Goal: Entertainment & Leisure: Consume media (video, audio)

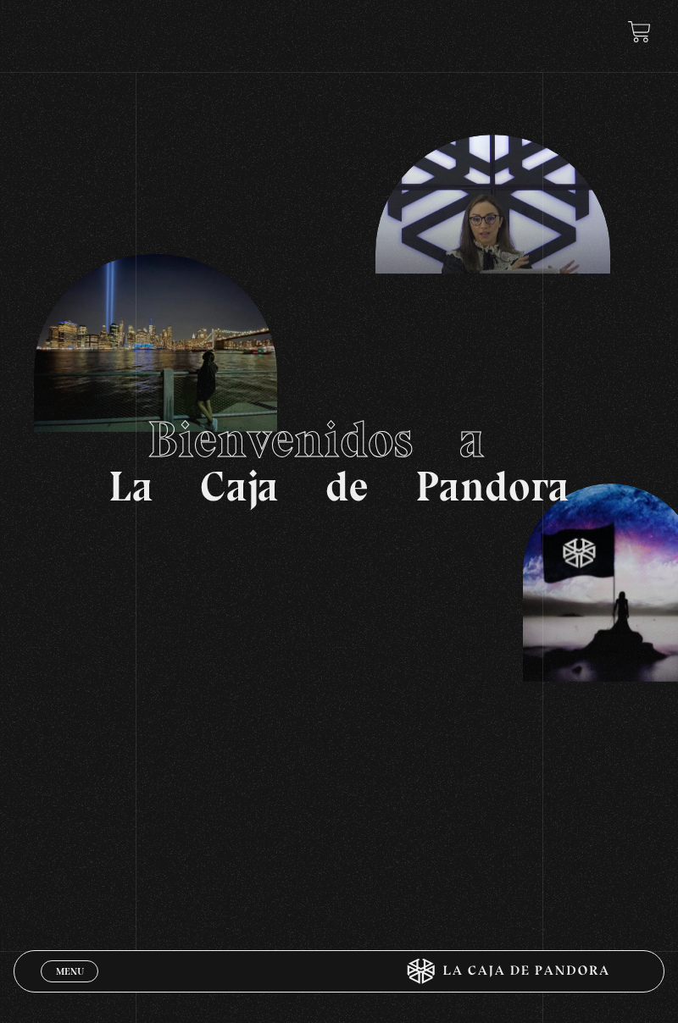
click at [68, 616] on link "Menu Cerrar" at bounding box center [70, 972] width 58 height 22
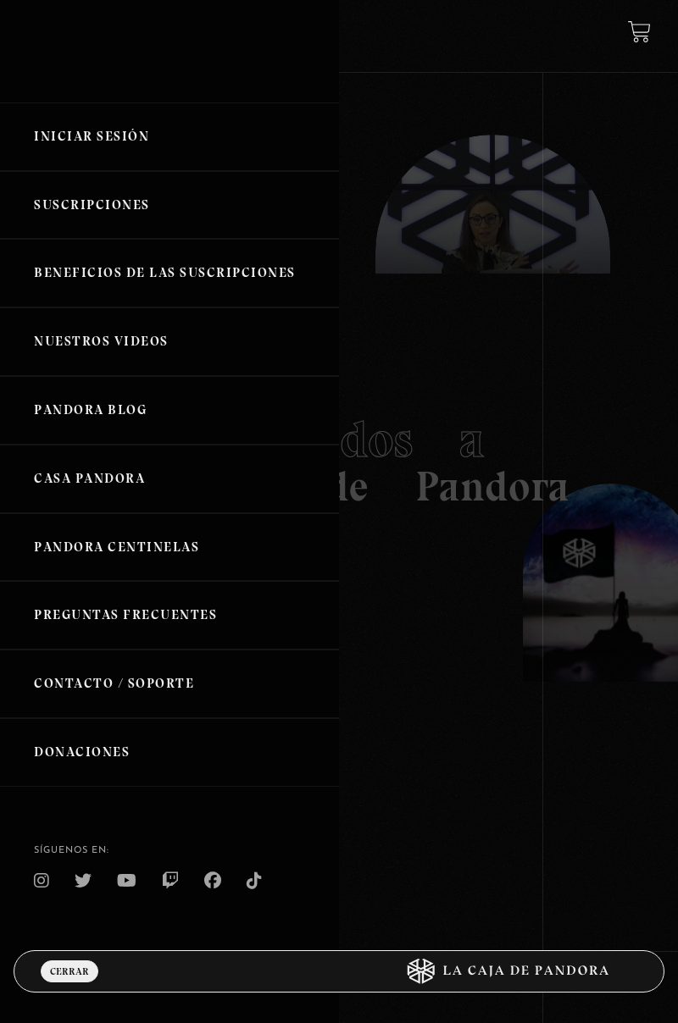
click at [91, 127] on link "Iniciar Sesión" at bounding box center [169, 137] width 339 height 69
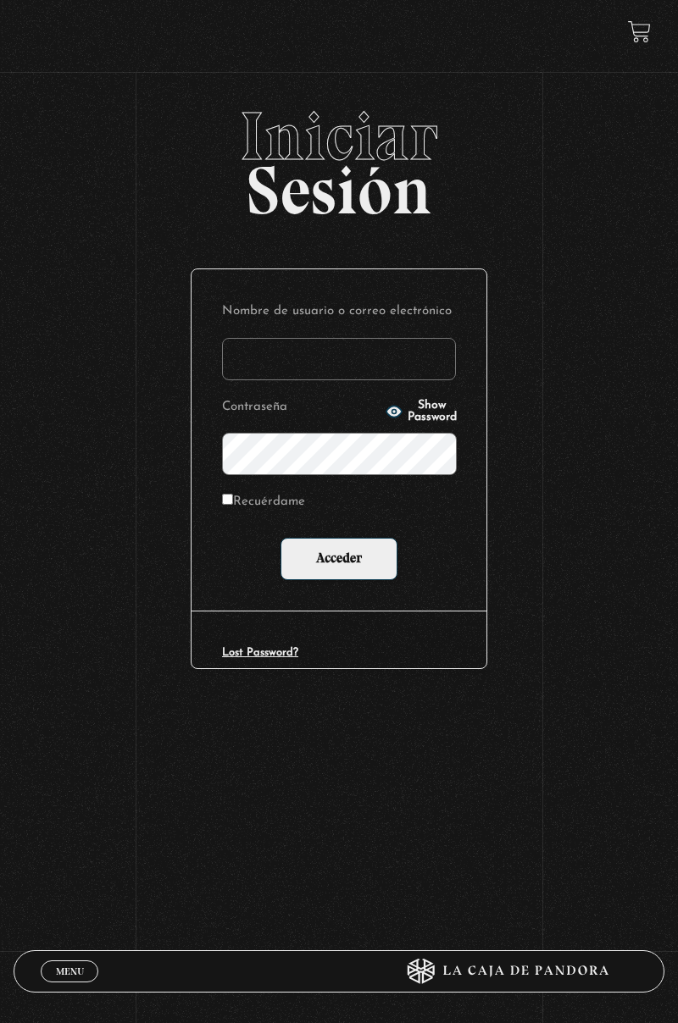
click at [310, 364] on input "Nombre de usuario o correo electrónico" at bounding box center [339, 359] width 234 height 42
type input "skarlatha@hotmail.com"
click at [280, 538] on input "Acceder" at bounding box center [338, 559] width 117 height 42
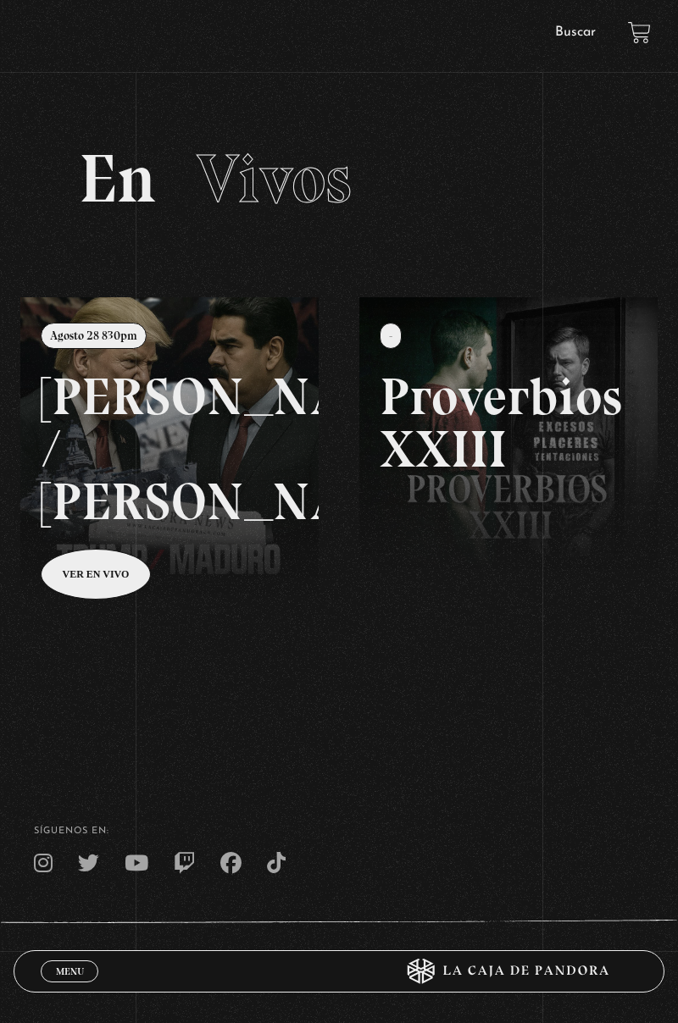
click at [66, 967] on span "Menu" at bounding box center [70, 972] width 28 height 10
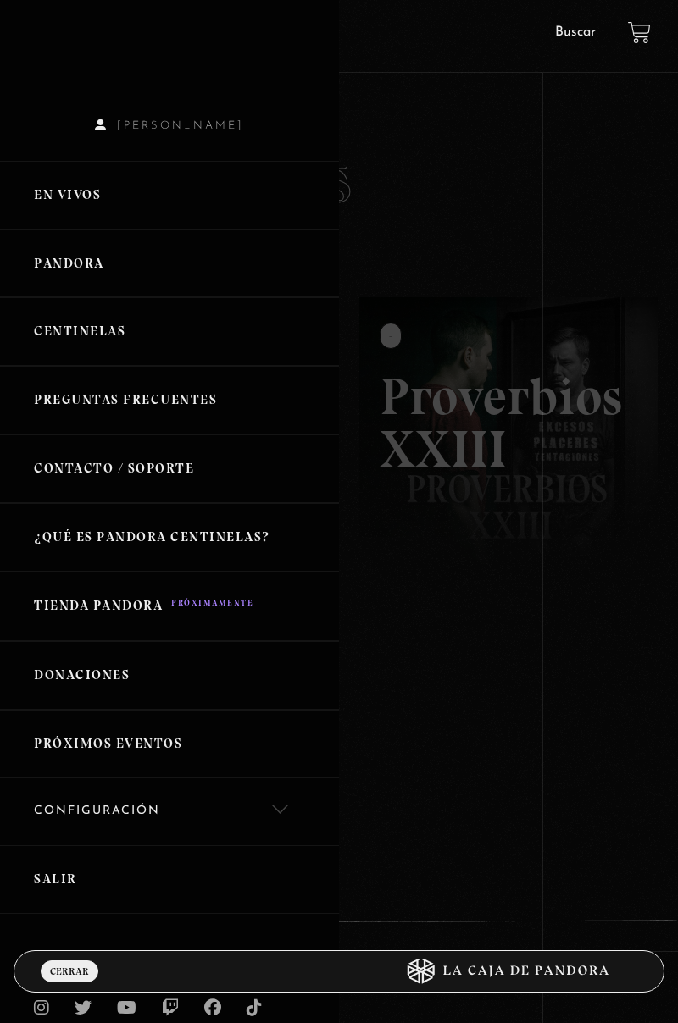
click at [125, 340] on link "Centinelas" at bounding box center [169, 331] width 339 height 69
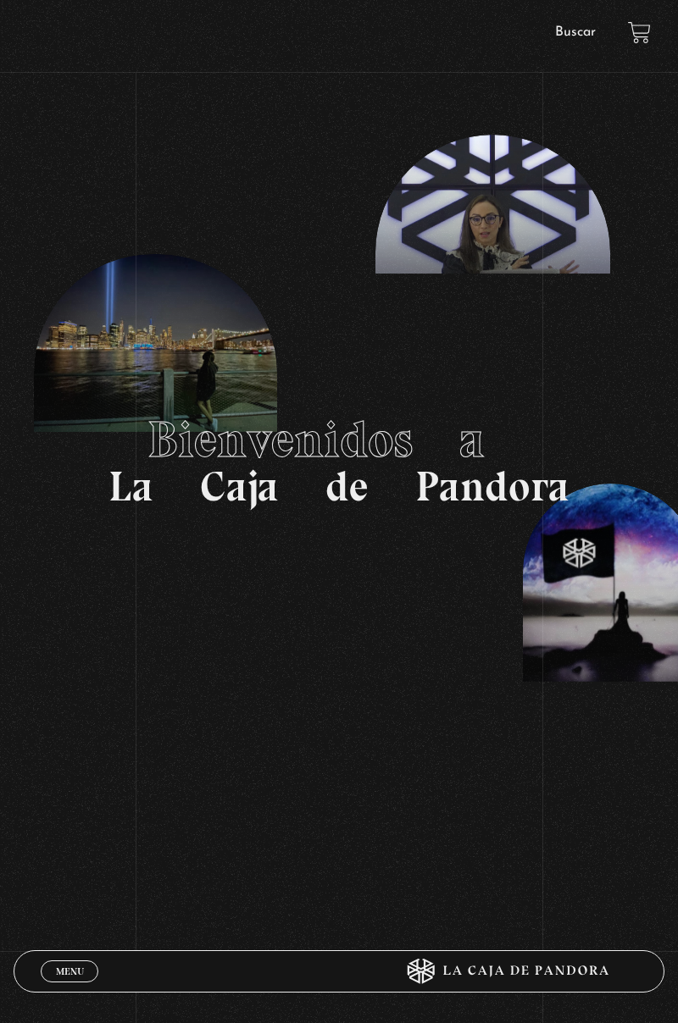
click at [66, 975] on span "Menu" at bounding box center [70, 972] width 28 height 10
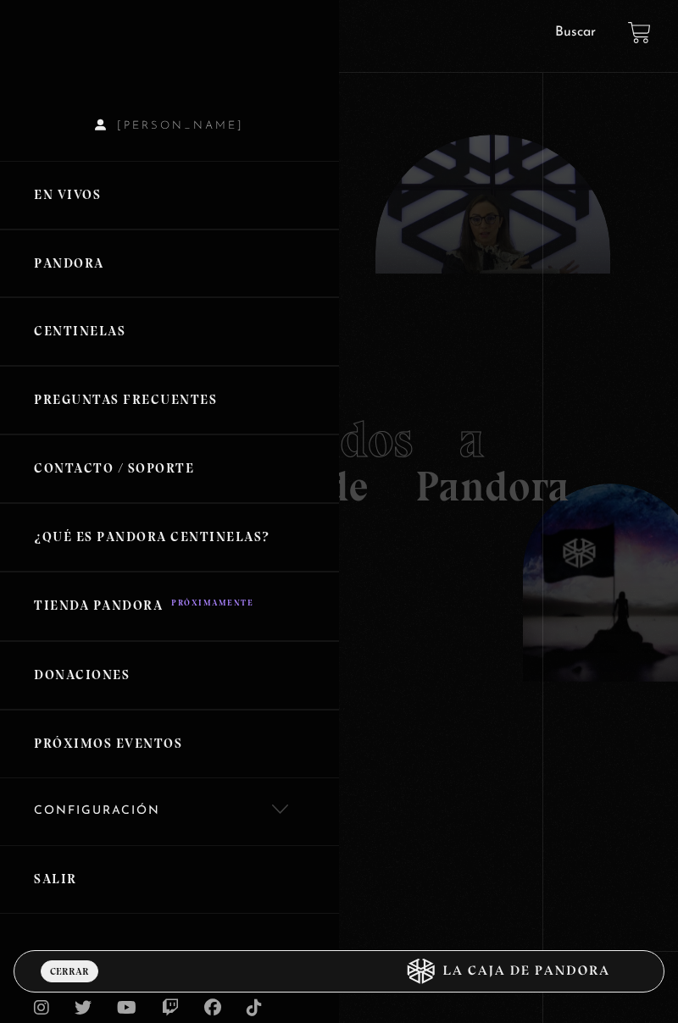
click at [76, 341] on link "Centinelas" at bounding box center [169, 331] width 339 height 69
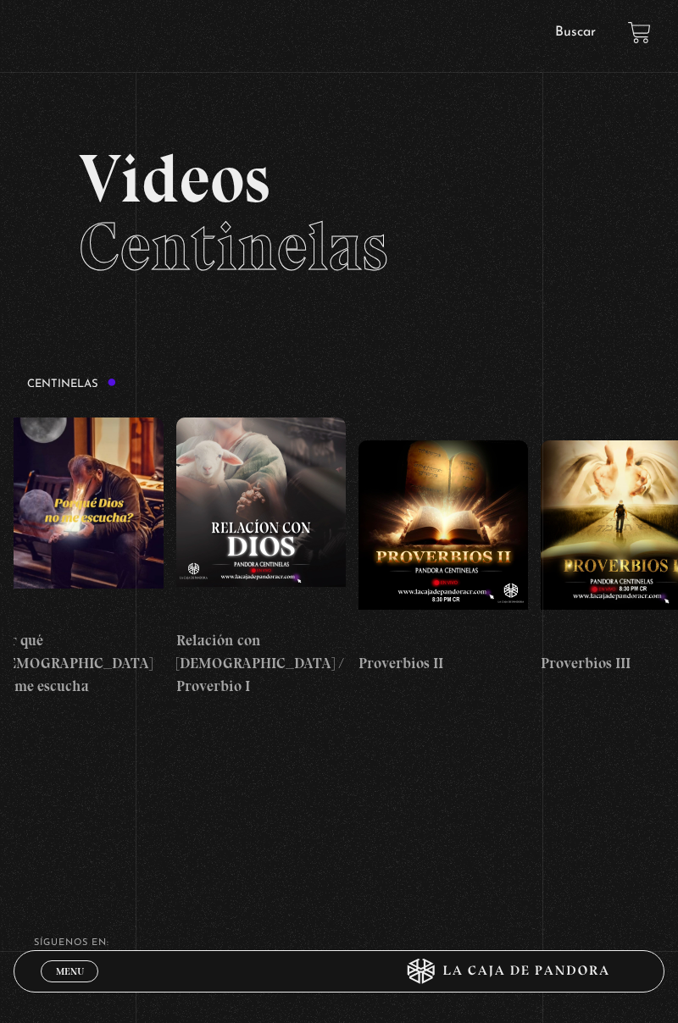
scroll to position [0, 393]
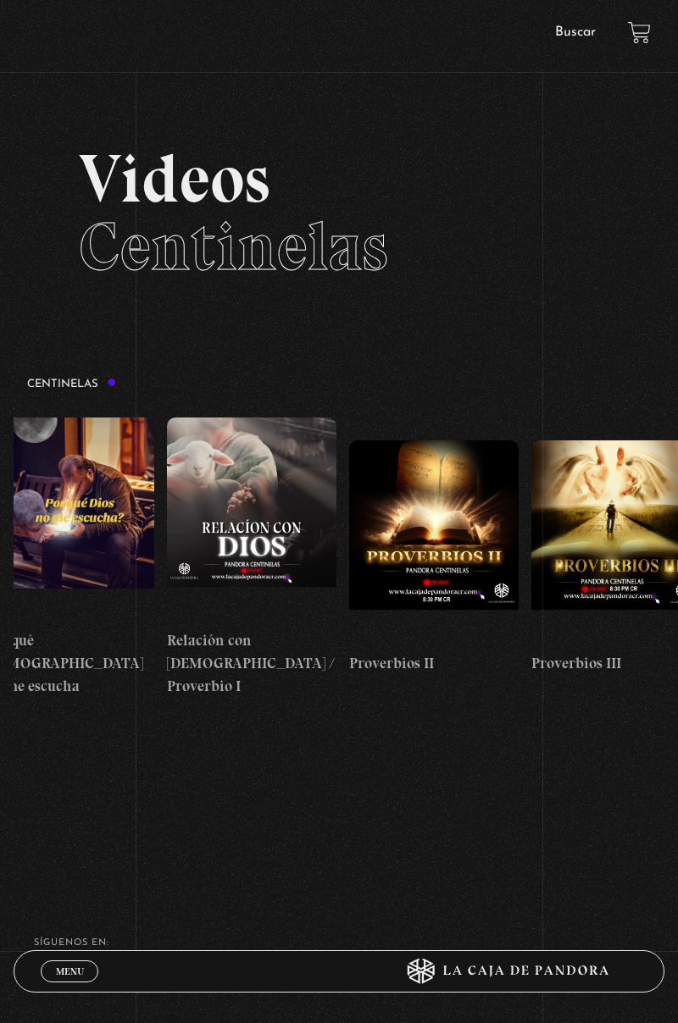
click at [424, 505] on figure at bounding box center [433, 542] width 169 height 203
